Goal: Task Accomplishment & Management: Complete application form

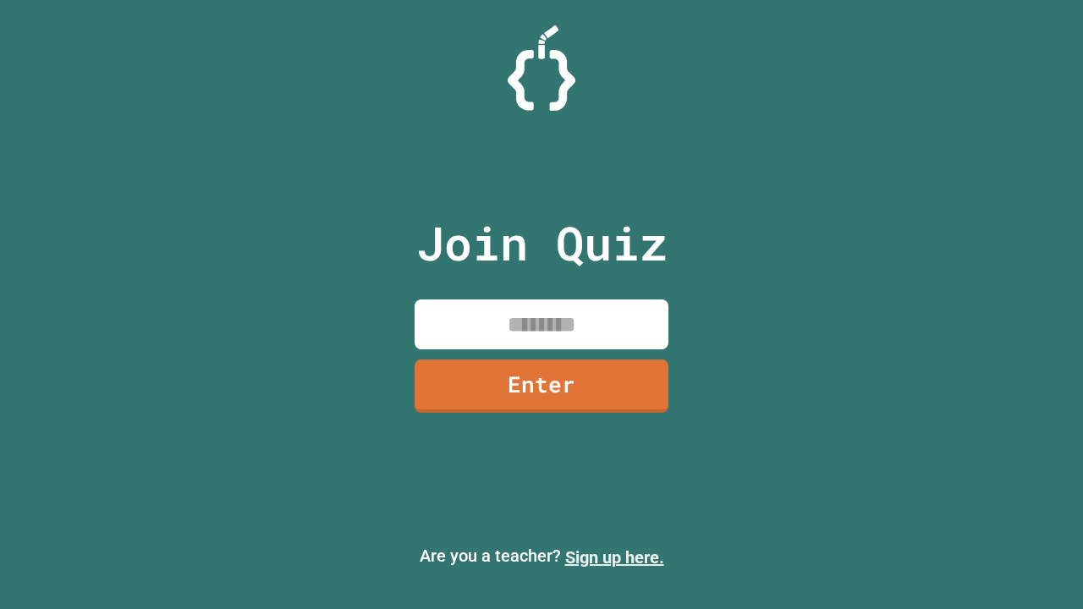
click at [614, 558] on link "Sign up here." at bounding box center [614, 557] width 99 height 20
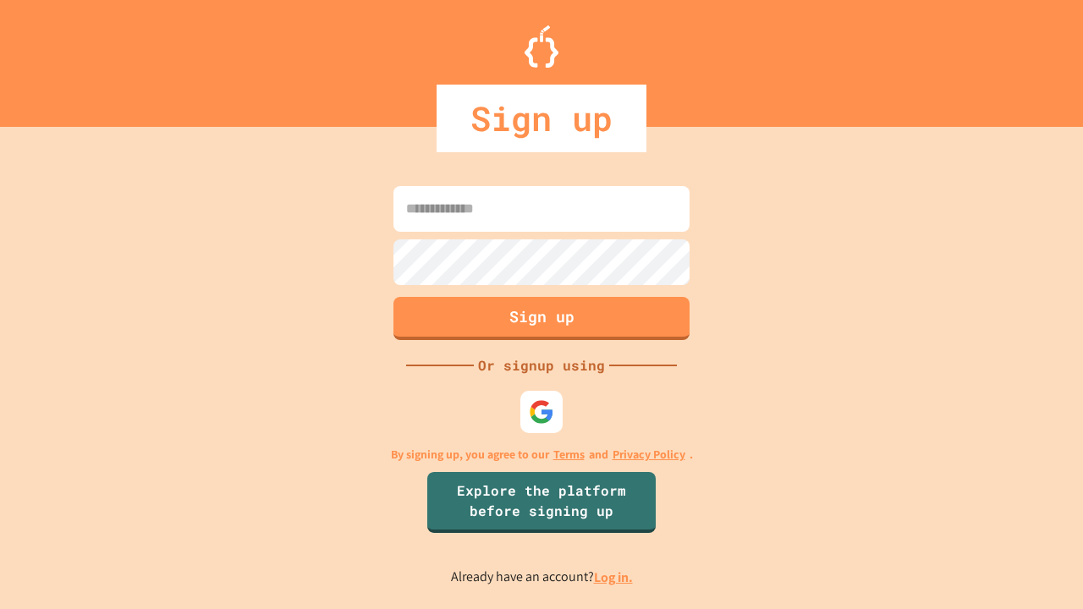
click at [614, 577] on link "Log in." at bounding box center [613, 578] width 39 height 18
